Goal: Task Accomplishment & Management: Use online tool/utility

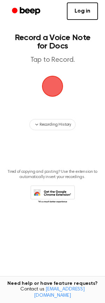
click at [48, 93] on span "button" at bounding box center [53, 86] width 20 height 20
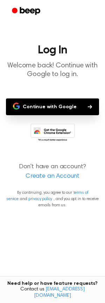
click at [67, 101] on button "Continue with Google" at bounding box center [52, 106] width 93 height 17
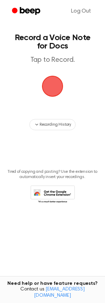
click at [55, 85] on span "button" at bounding box center [53, 86] width 20 height 20
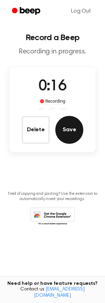
click at [74, 134] on button "Save" at bounding box center [69, 130] width 28 height 28
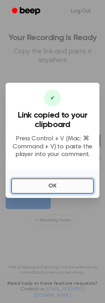
click at [37, 186] on button "OK" at bounding box center [52, 185] width 82 height 15
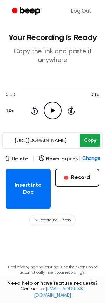
click at [88, 142] on button "Copy" at bounding box center [90, 140] width 21 height 13
